Goal: Task Accomplishment & Management: Complete application form

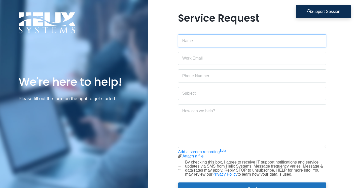
click at [215, 45] on input "text" at bounding box center [252, 40] width 148 height 13
type input "[PERSON_NAME]"
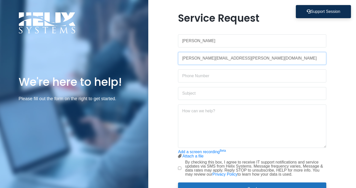
type input "[PERSON_NAME][EMAIL_ADDRESS][PERSON_NAME][DOMAIN_NAME]"
type input "203.671.2890"
click at [228, 90] on input "text" at bounding box center [252, 93] width 148 height 13
type input "My battery stopped working"
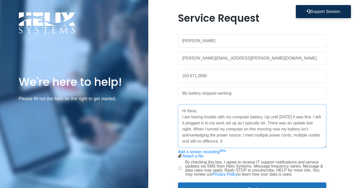
click at [212, 142] on textarea "Hi there, I am having trouble with my computer battery. Up until [DATE] it was …" at bounding box center [252, 125] width 148 height 43
click at [231, 142] on textarea "Hi there, I am having trouble with my computer battery. Up until [DATE] it was …" at bounding box center [252, 125] width 148 height 43
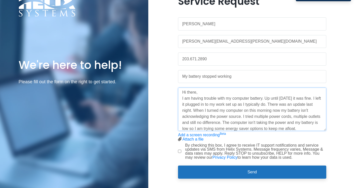
scroll to position [26, 0]
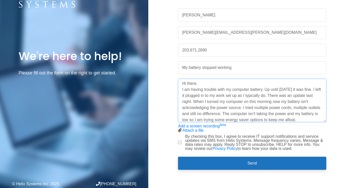
type textarea "Hi there, I am having trouble with my computer battery. Up until [DATE] it was …"
click at [177, 140] on div "Service Request [PERSON_NAME] [PERSON_NAME][EMAIL_ADDRESS][PERSON_NAME][DOMAIN_…" at bounding box center [252, 80] width 156 height 189
click at [181, 142] on input "By checking this box, I agree to receive IT support notifications and service u…" at bounding box center [179, 142] width 3 height 3
checkbox input "true"
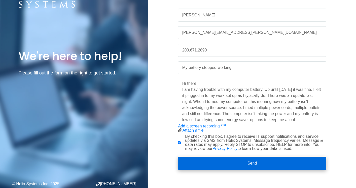
click at [221, 160] on button "Send" at bounding box center [252, 163] width 148 height 13
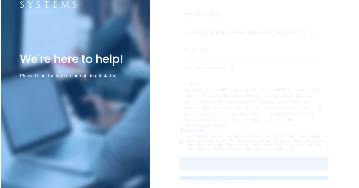
scroll to position [0, 0]
